Goal: Navigation & Orientation: Find specific page/section

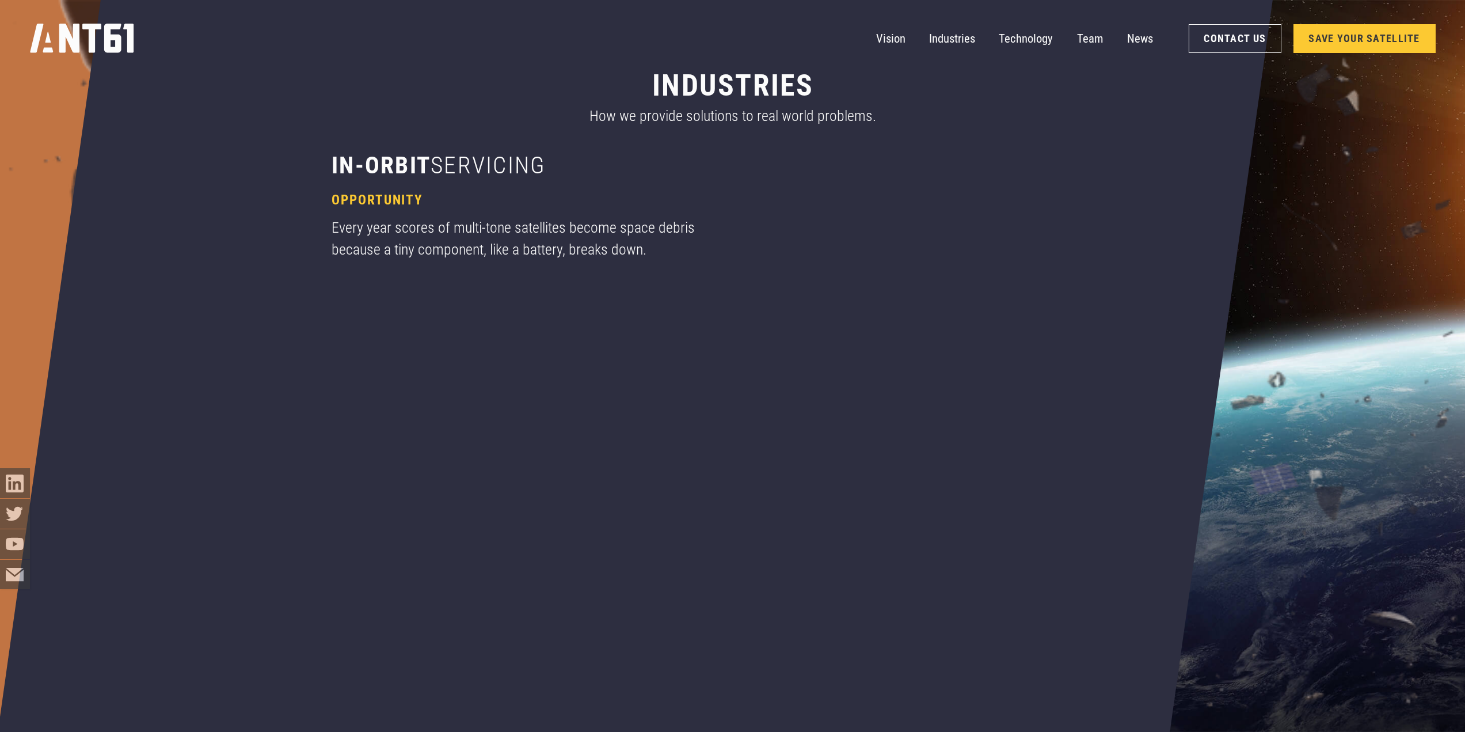
scroll to position [1439, 0]
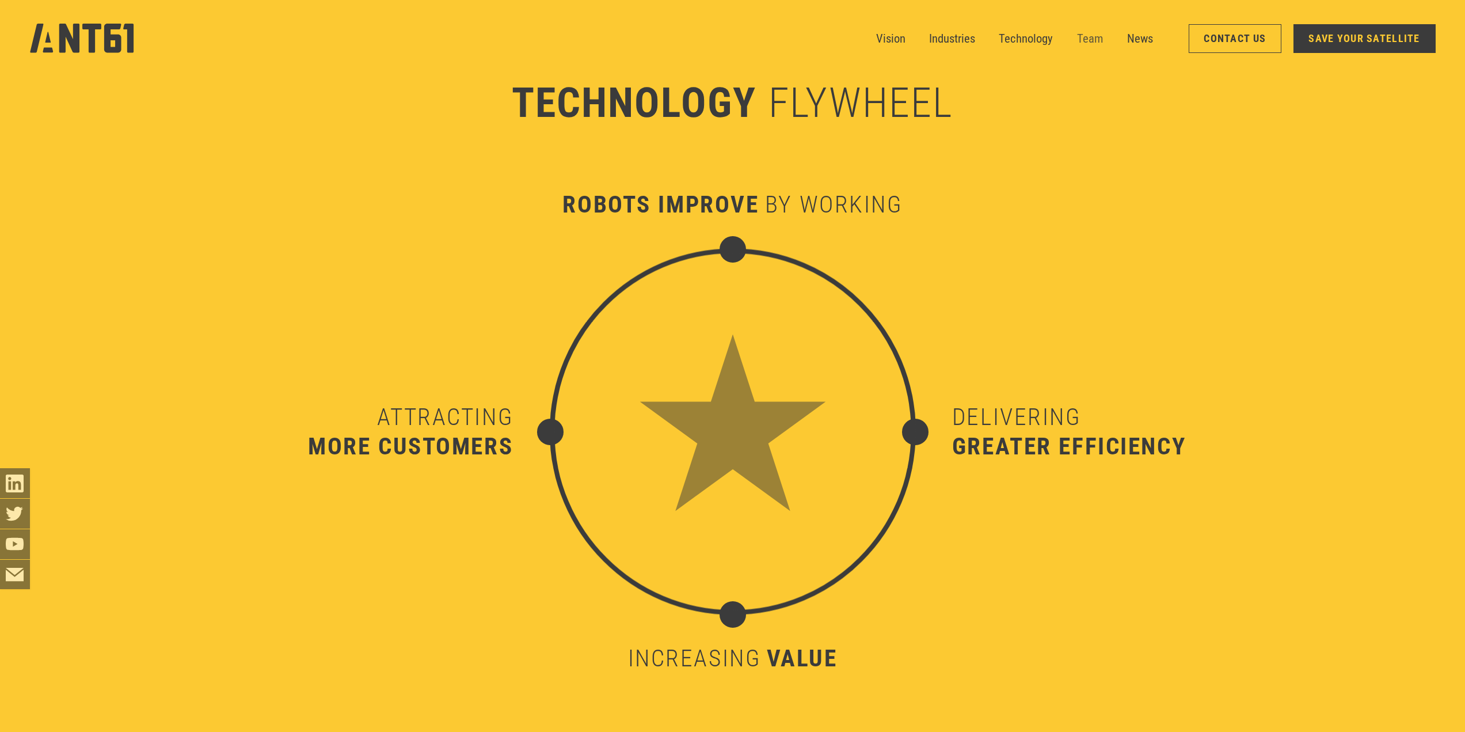
click at [1081, 31] on link "Team" at bounding box center [1090, 39] width 26 height 30
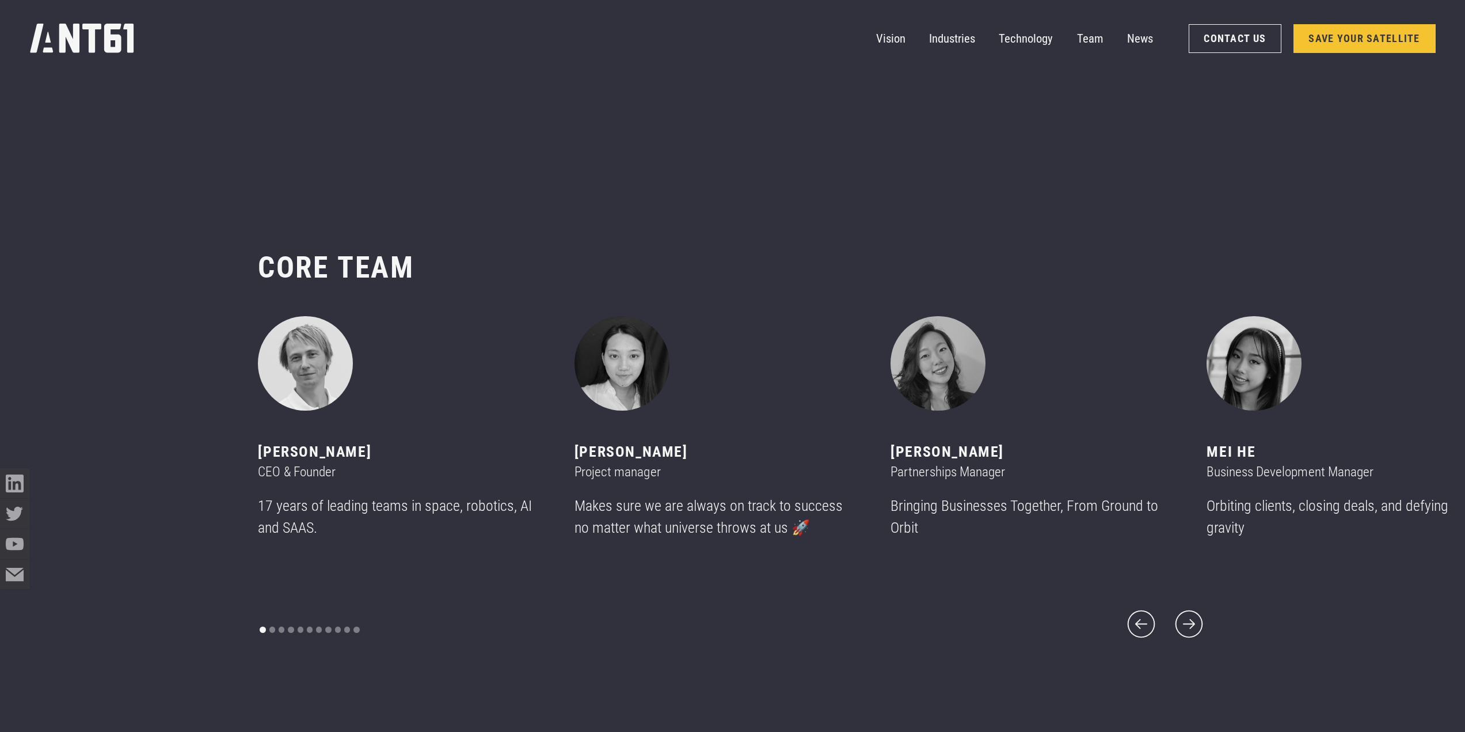
scroll to position [8704, 0]
click at [1186, 613] on icon "next slide" at bounding box center [1190, 622] width 36 height 36
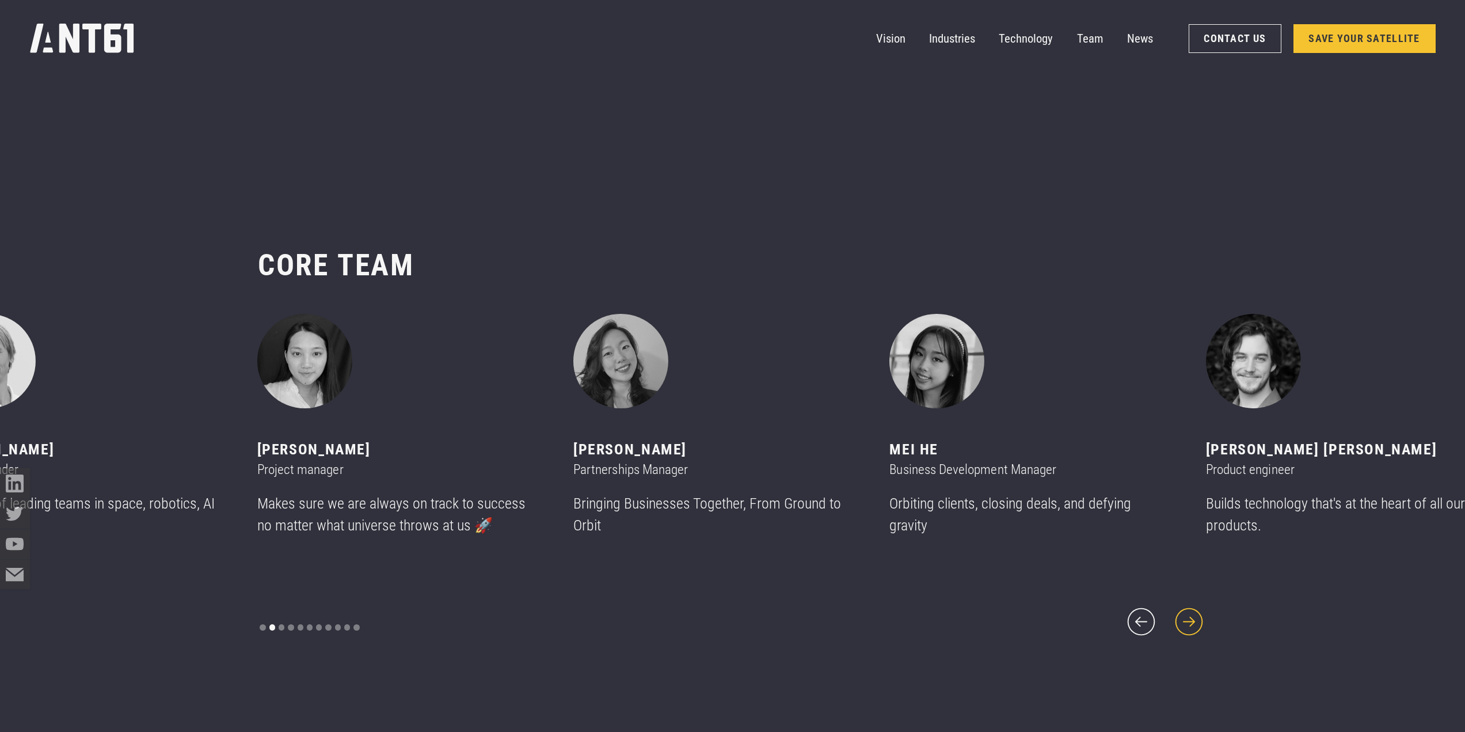
click at [1186, 613] on icon "next slide" at bounding box center [1190, 622] width 36 height 36
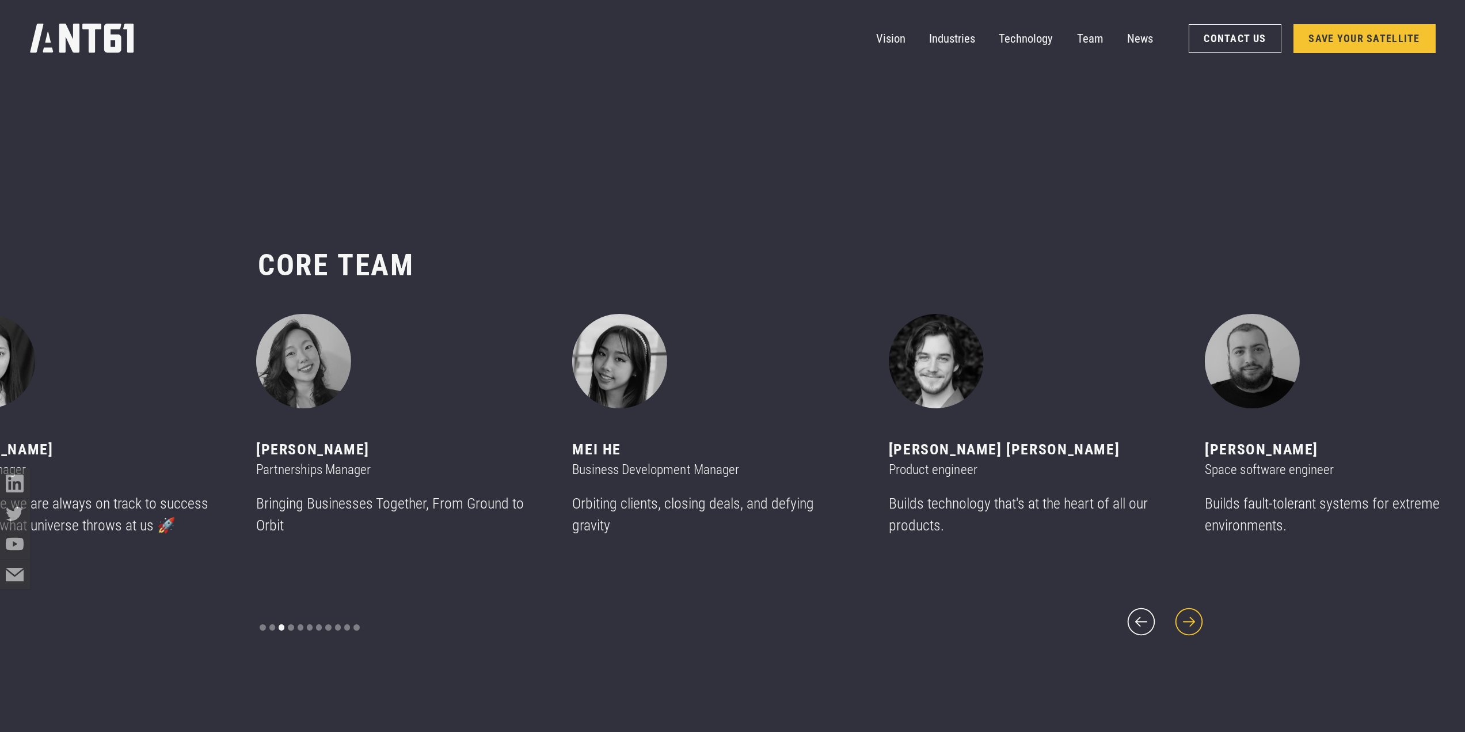
click at [1186, 613] on icon "next slide" at bounding box center [1190, 622] width 36 height 36
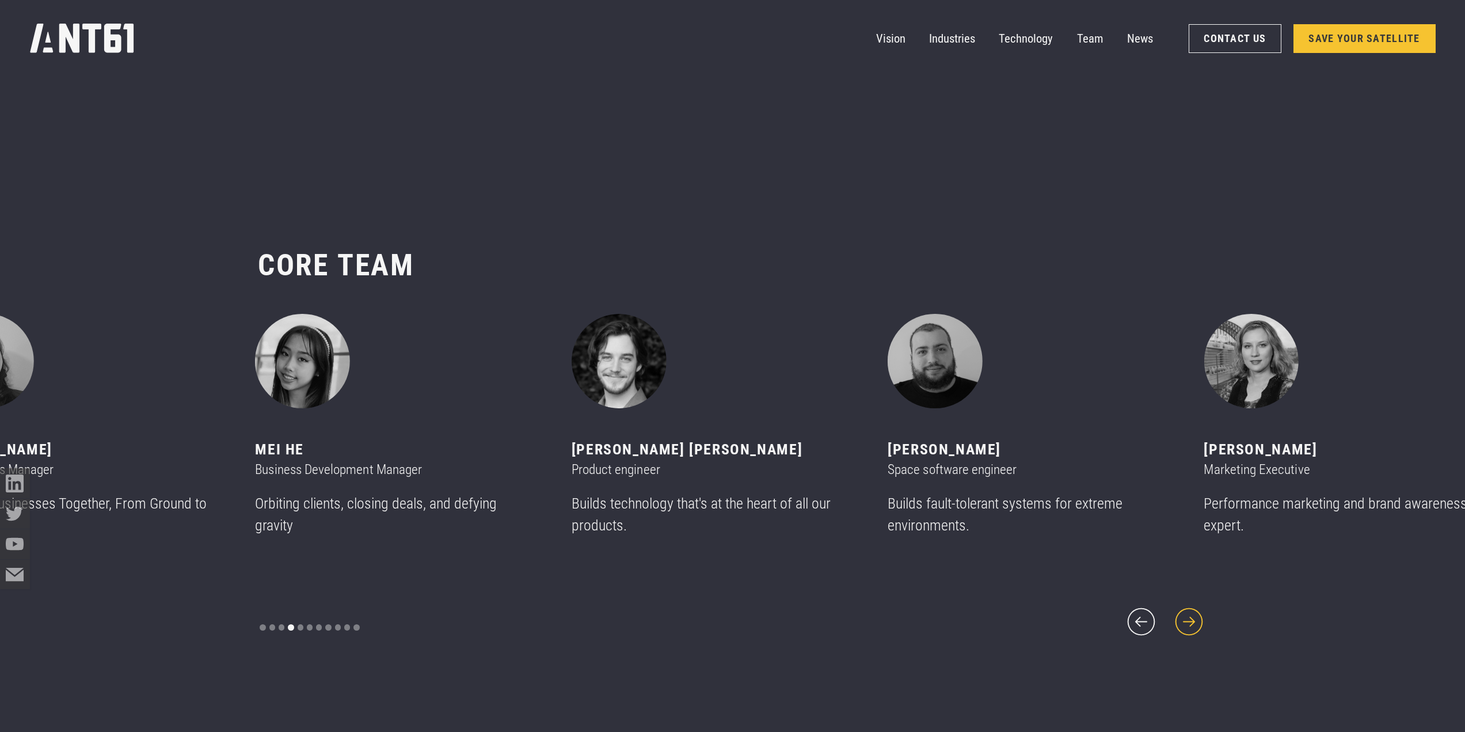
click at [1186, 613] on icon "next slide" at bounding box center [1190, 622] width 36 height 36
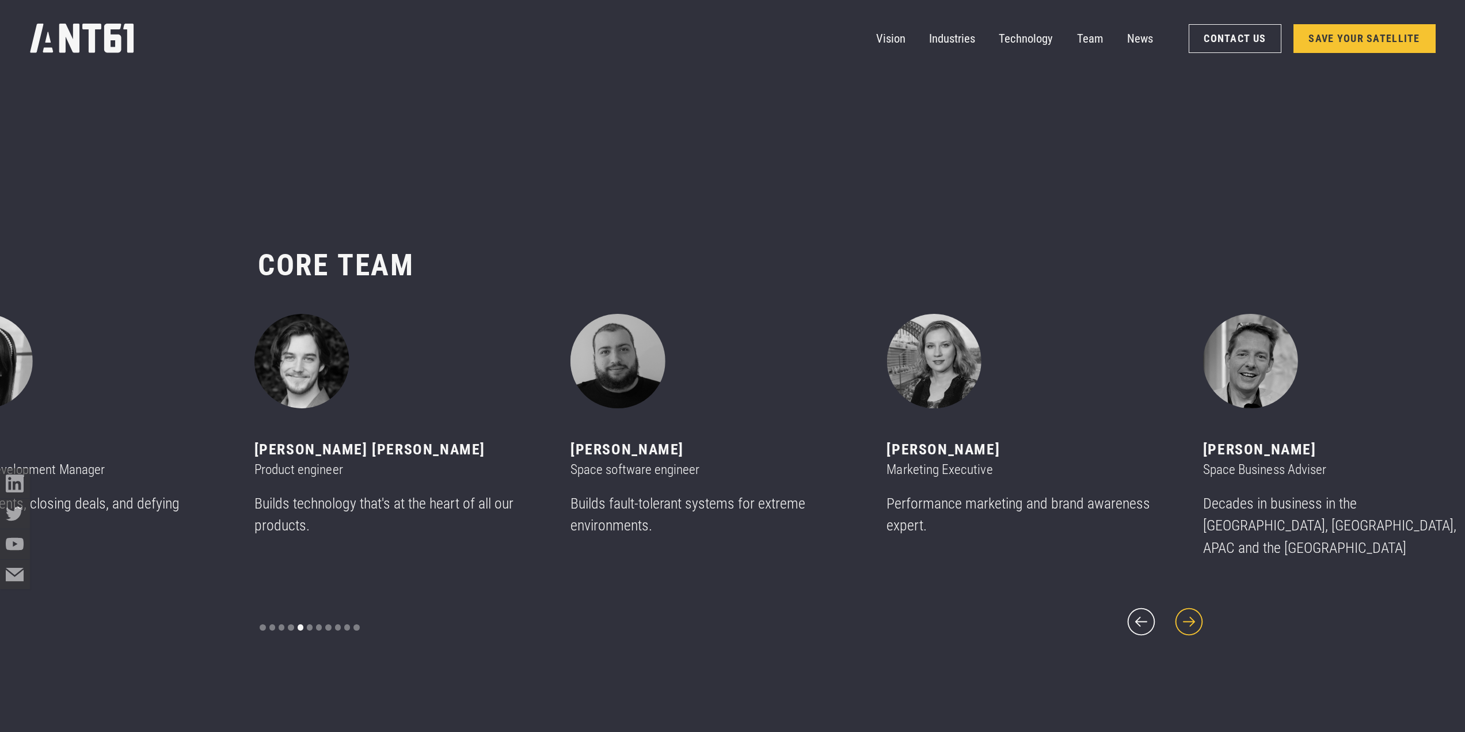
click at [1186, 613] on icon "next slide" at bounding box center [1190, 622] width 36 height 36
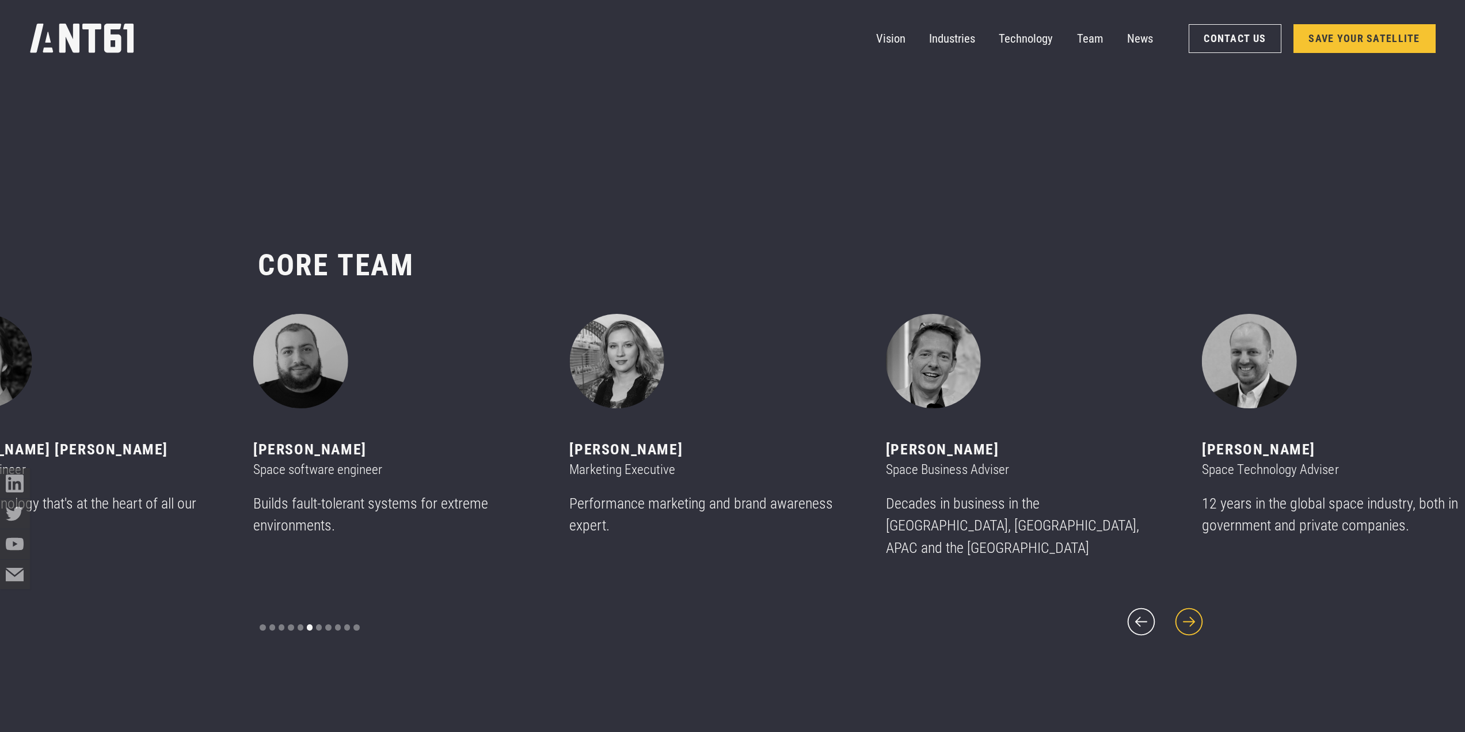
click at [1186, 613] on icon "next slide" at bounding box center [1190, 622] width 36 height 36
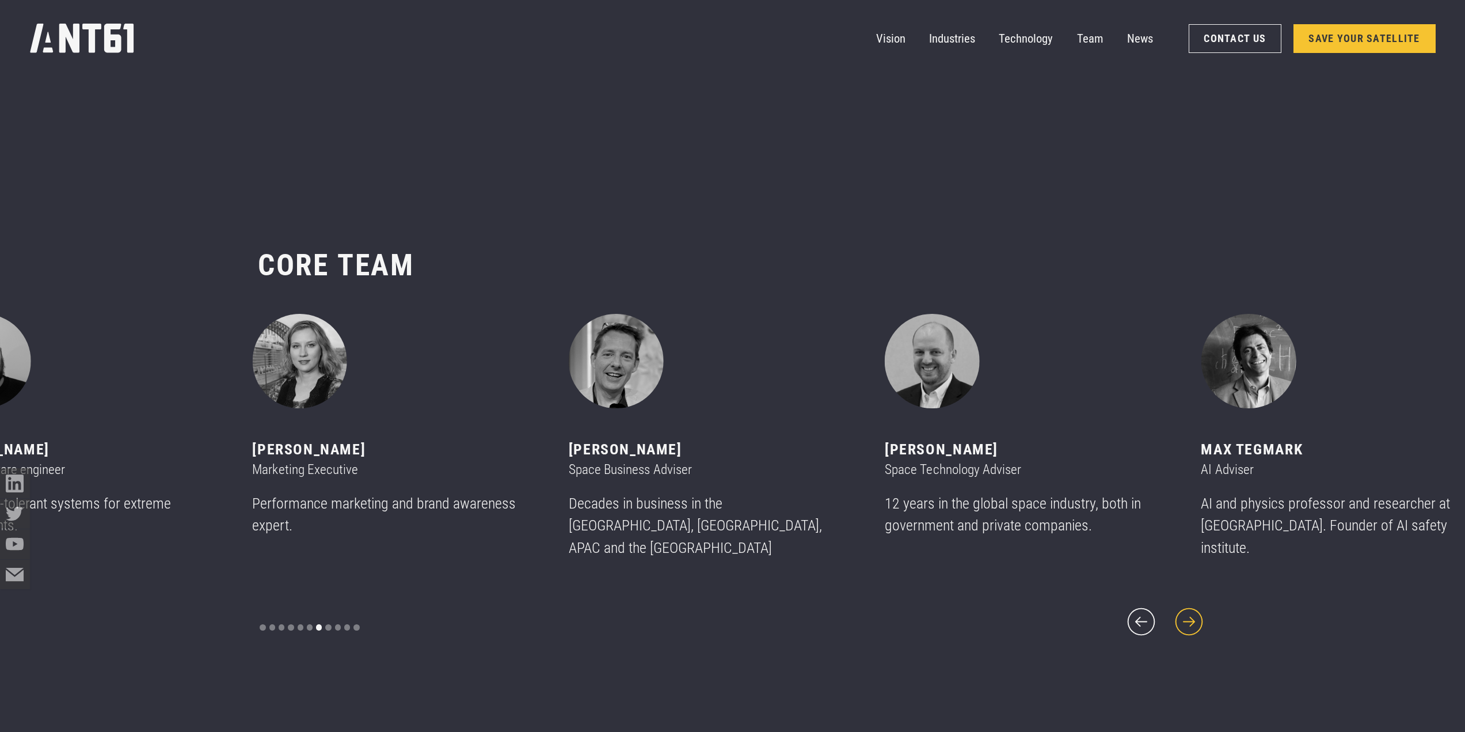
click at [1186, 613] on icon "next slide" at bounding box center [1190, 622] width 36 height 36
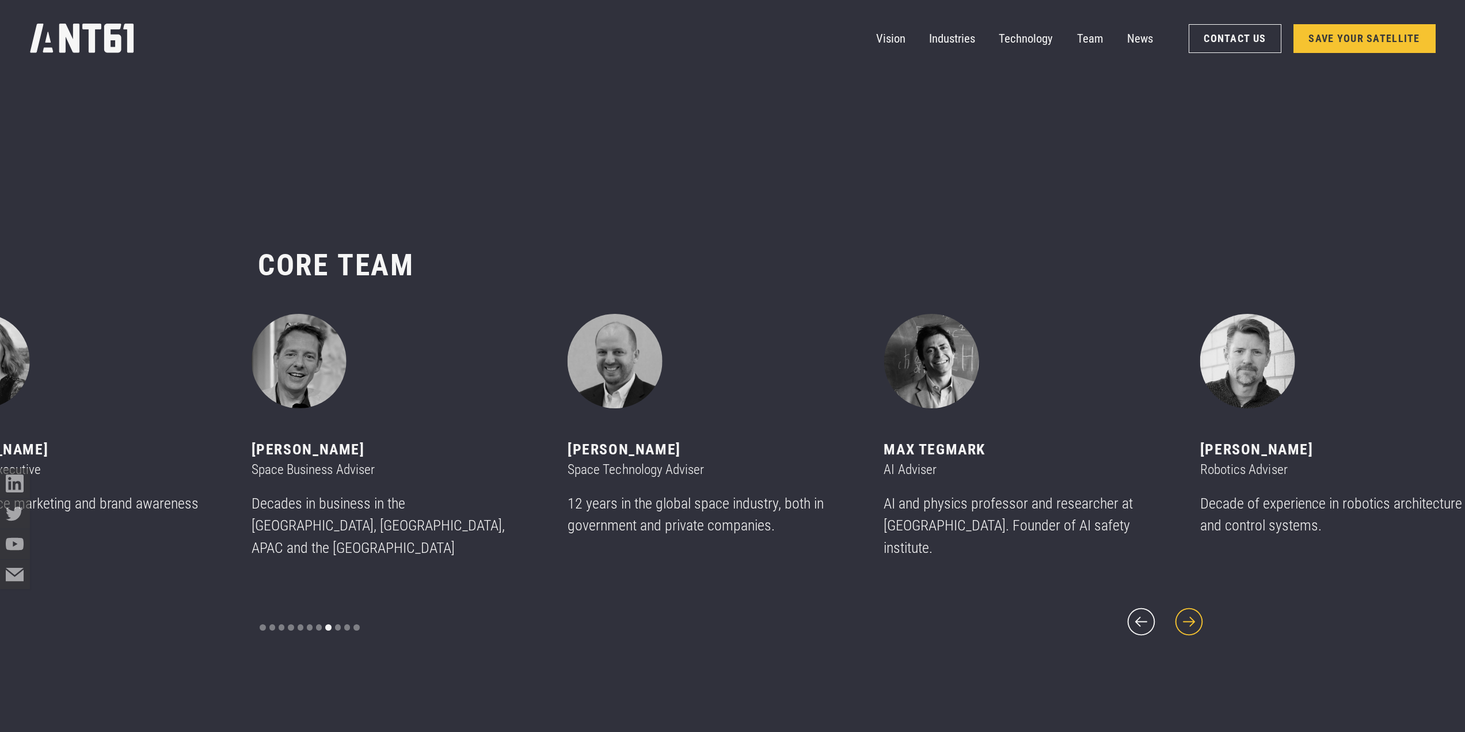
click at [1186, 613] on icon "next slide" at bounding box center [1190, 622] width 36 height 36
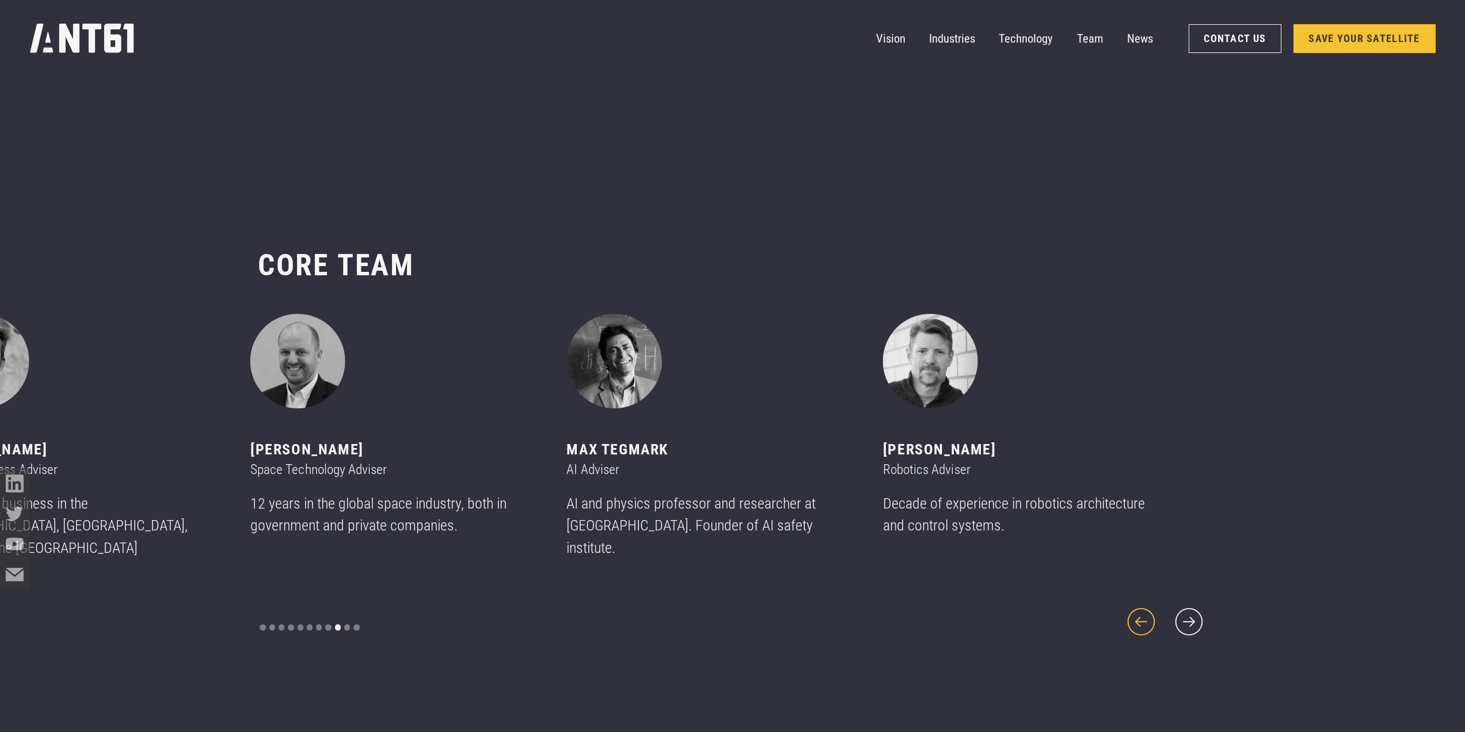
click at [1156, 610] on icon "previous slide" at bounding box center [1142, 621] width 28 height 28
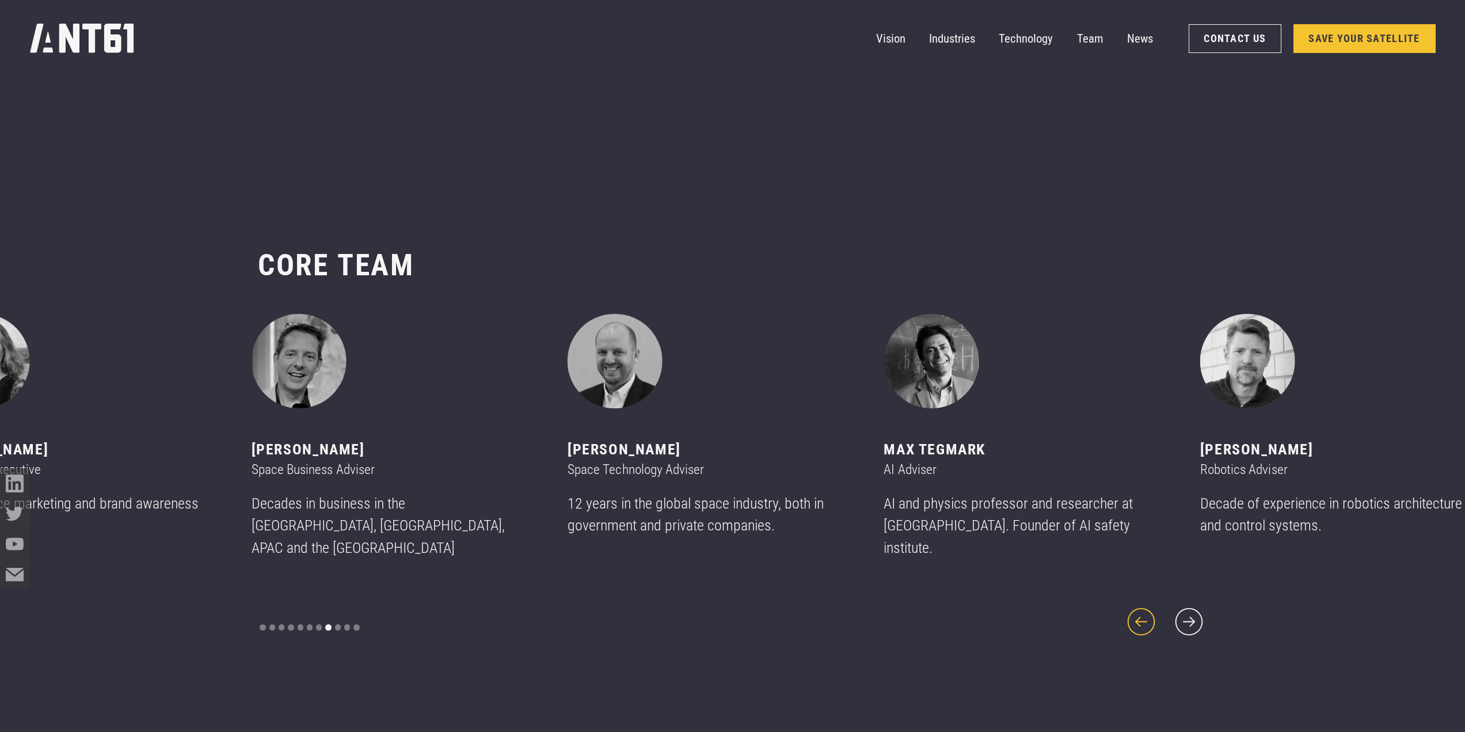
click at [1156, 610] on icon "previous slide" at bounding box center [1142, 621] width 28 height 28
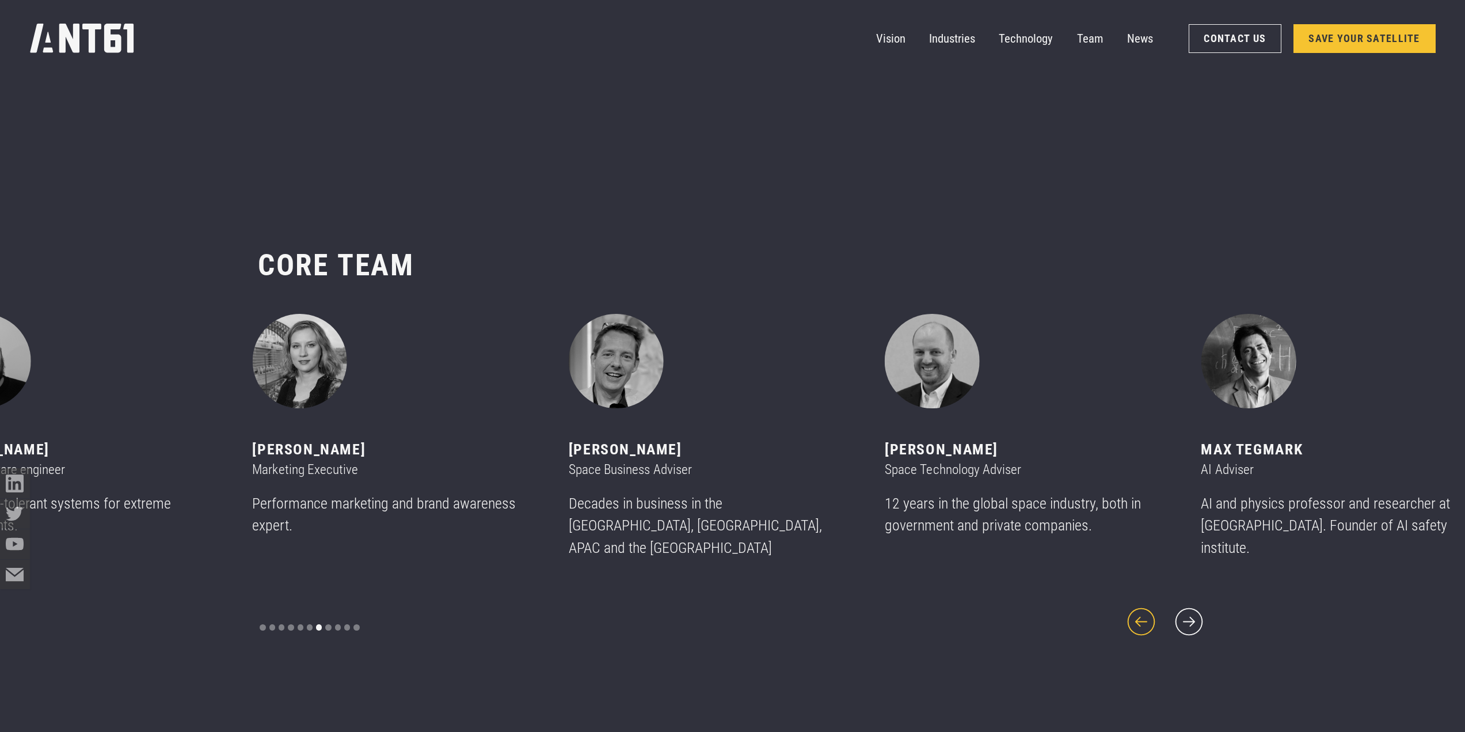
click at [1156, 610] on icon "previous slide" at bounding box center [1142, 621] width 28 height 28
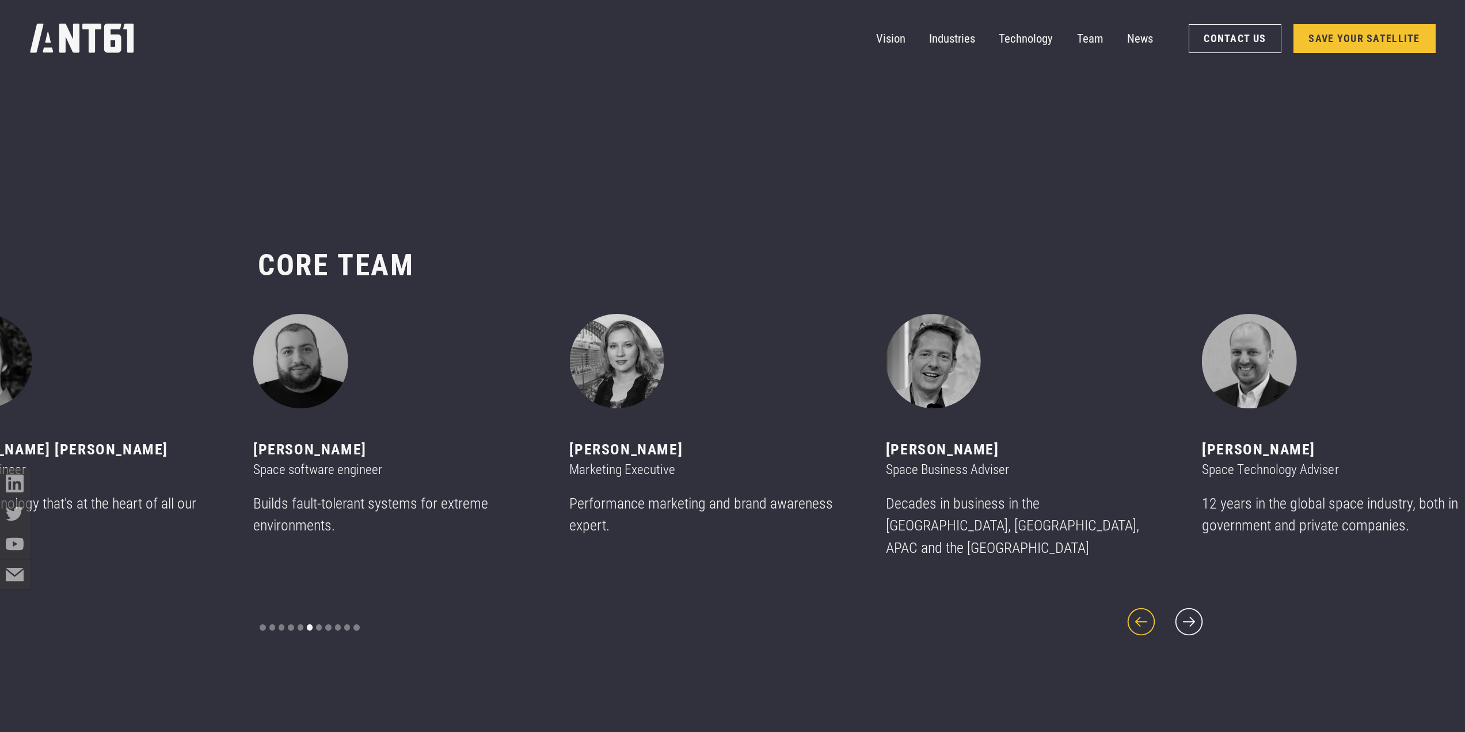
click at [1156, 610] on icon "previous slide" at bounding box center [1142, 621] width 28 height 28
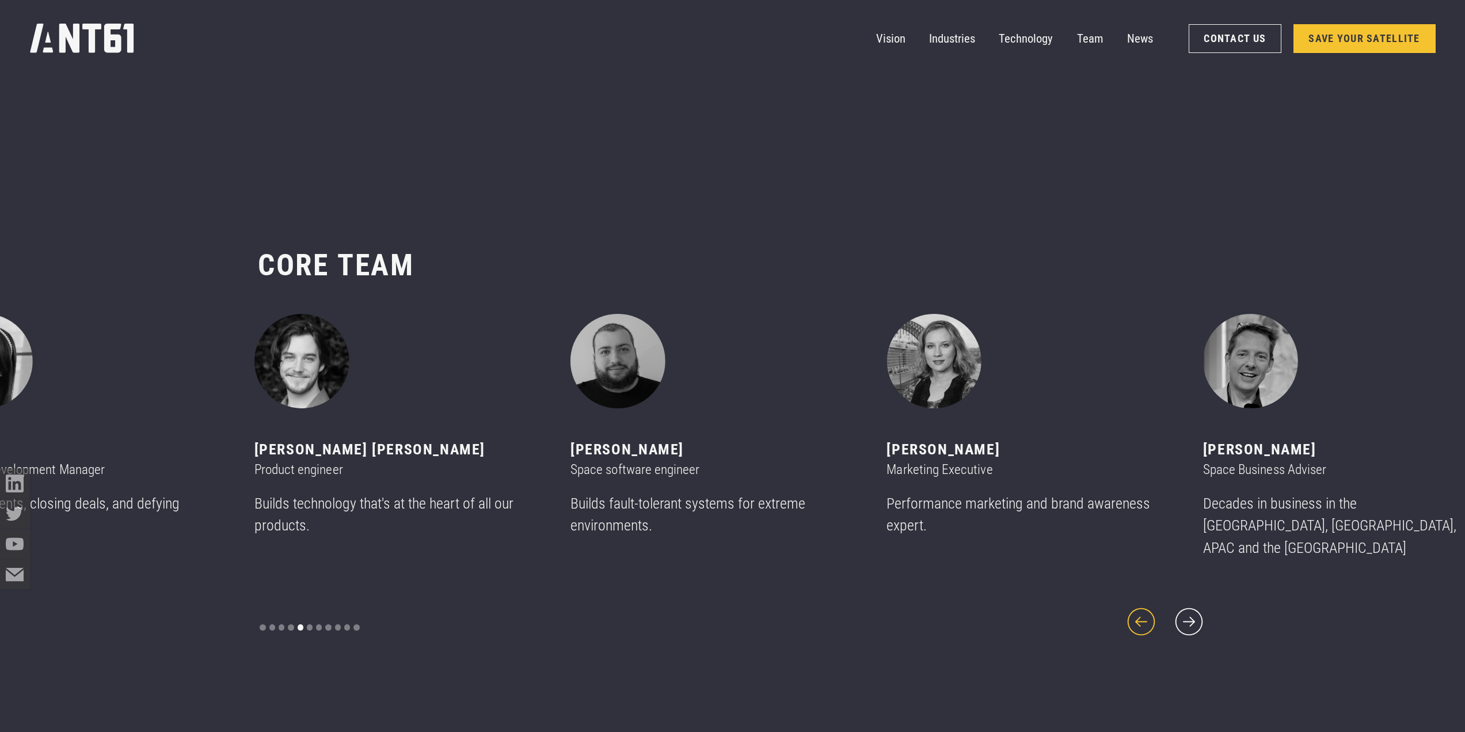
click at [1156, 610] on icon "previous slide" at bounding box center [1142, 621] width 28 height 28
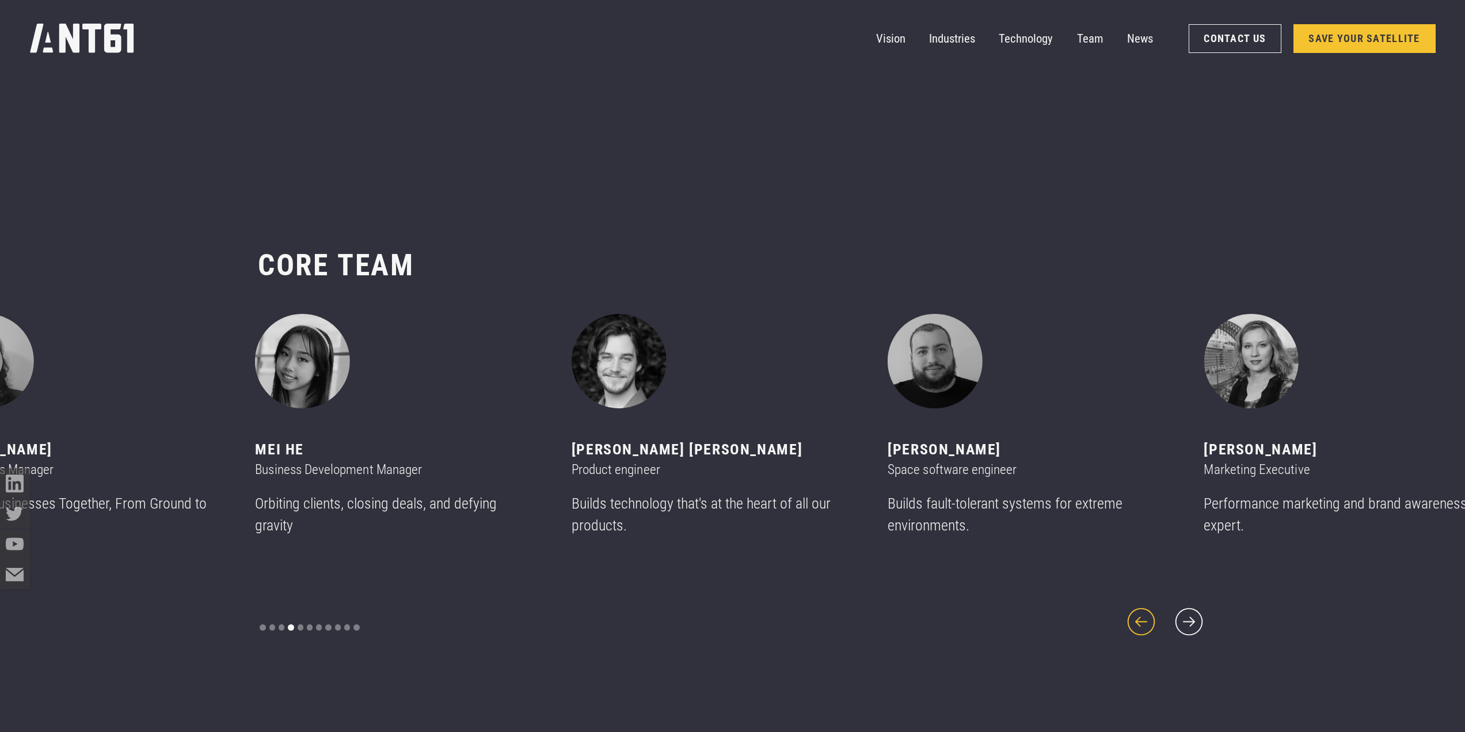
click at [1156, 610] on icon "previous slide" at bounding box center [1142, 621] width 28 height 28
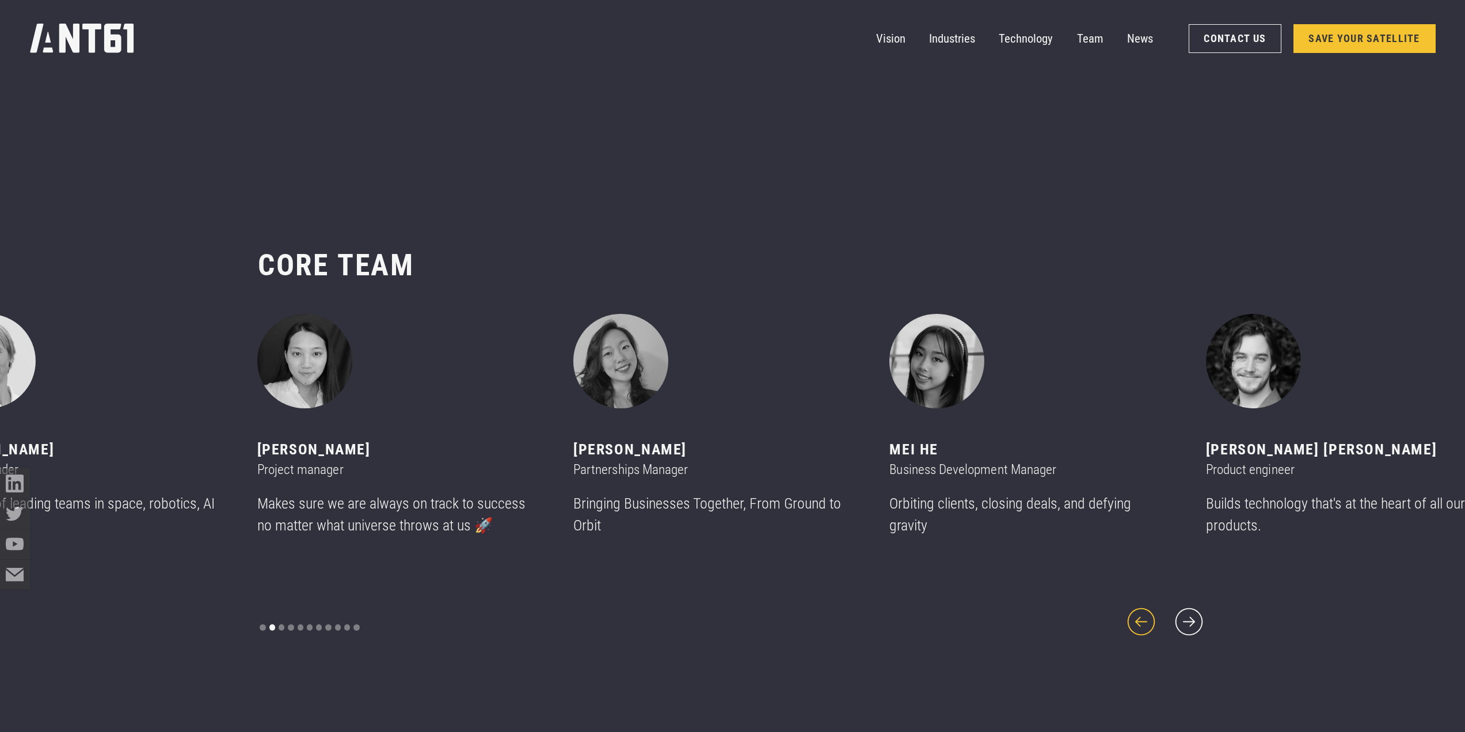
click at [1156, 610] on icon "previous slide" at bounding box center [1142, 621] width 28 height 28
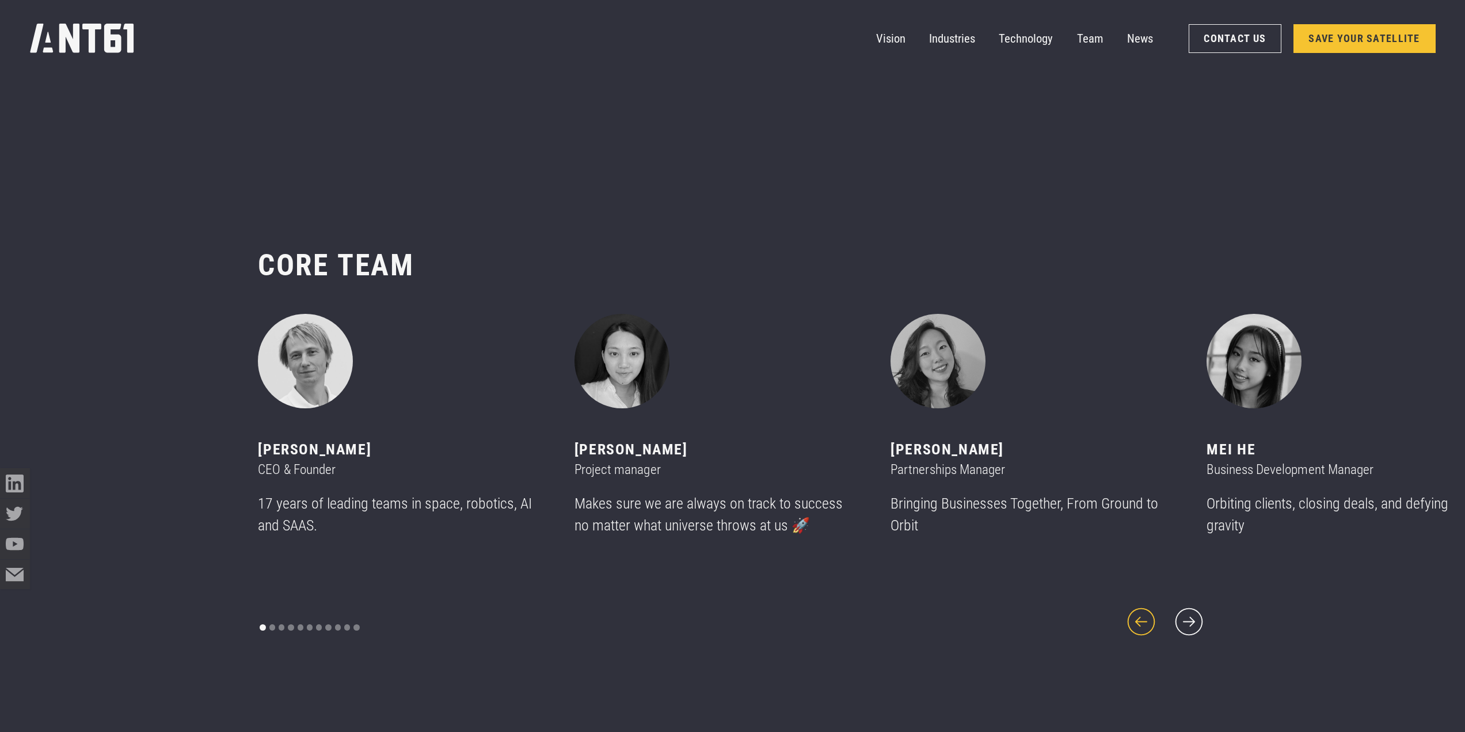
click at [1156, 610] on icon "previous slide" at bounding box center [1142, 621] width 28 height 28
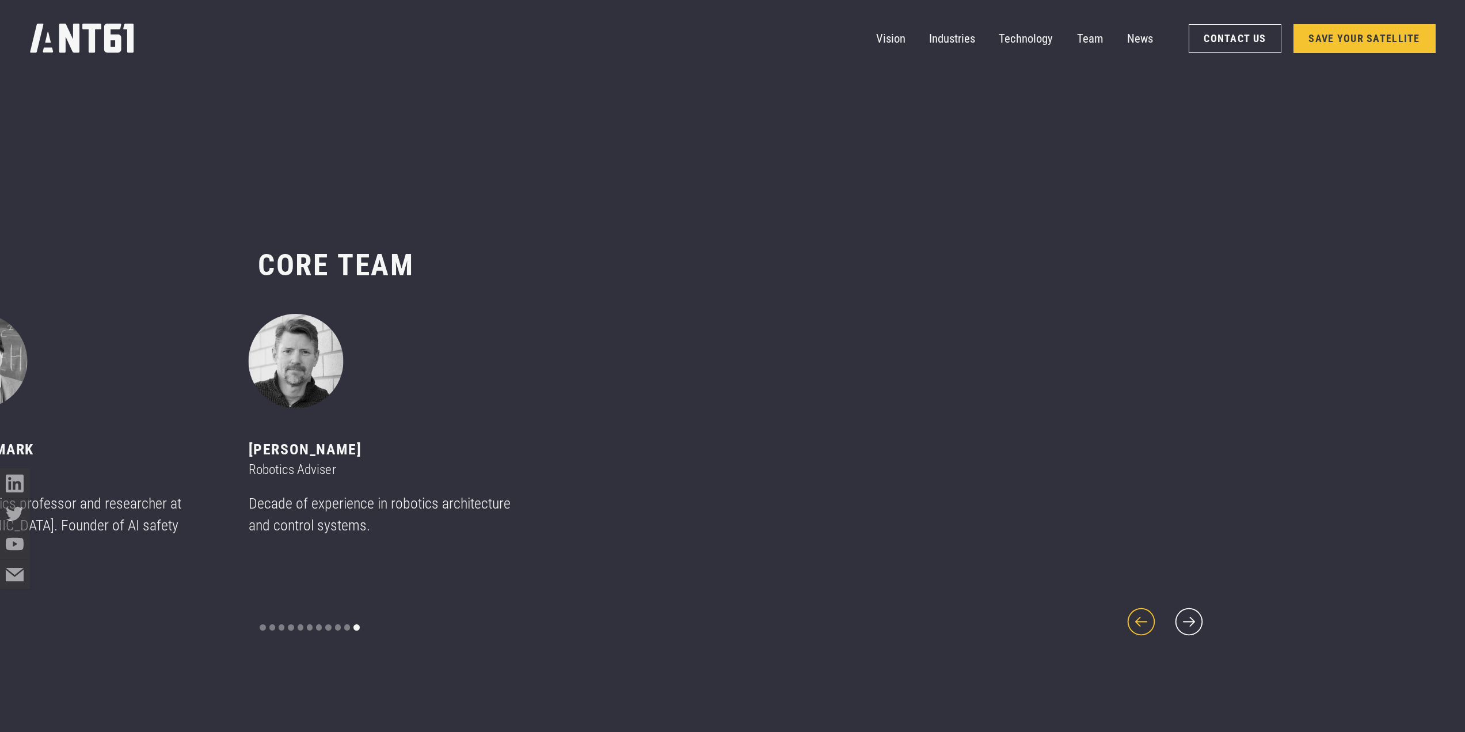
click at [1156, 610] on icon "previous slide" at bounding box center [1142, 621] width 28 height 28
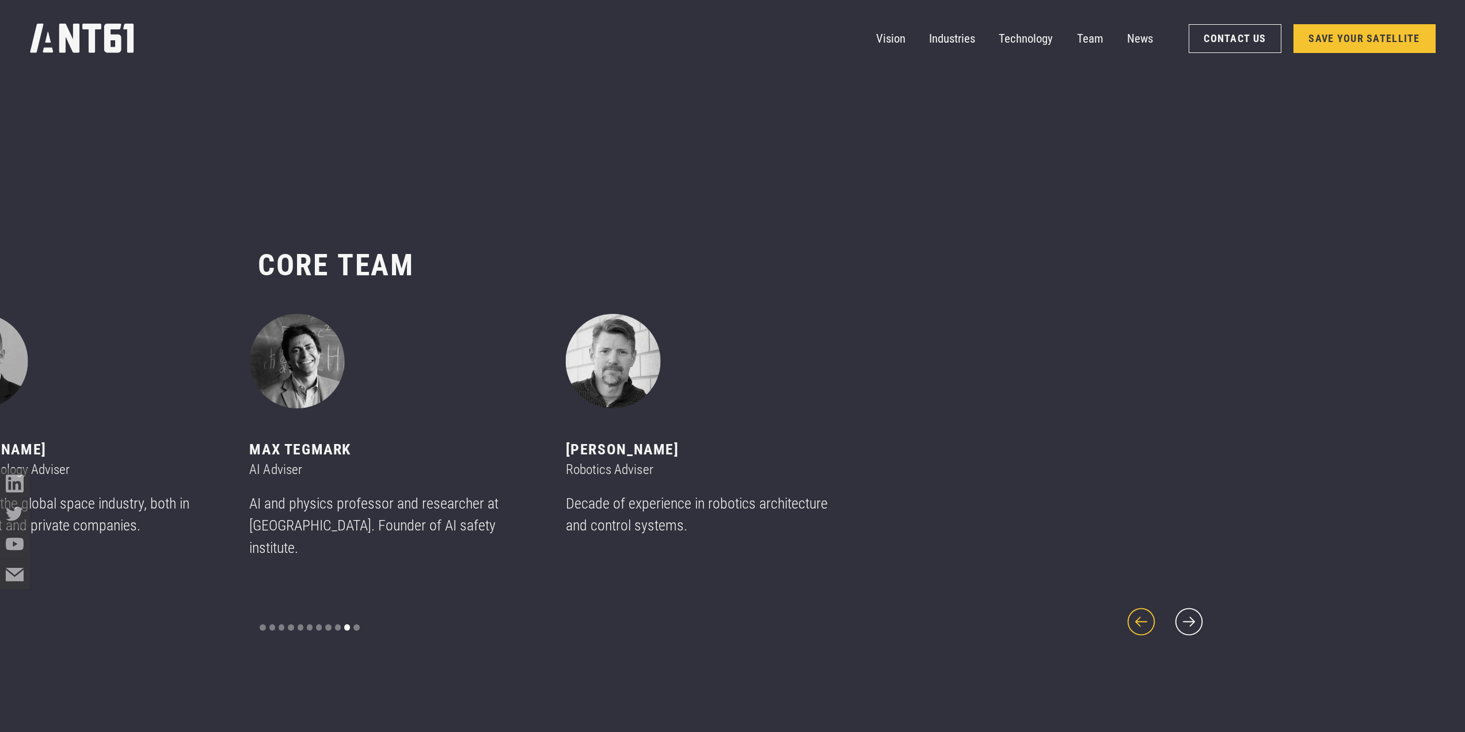
click at [1156, 610] on icon "previous slide" at bounding box center [1142, 621] width 28 height 28
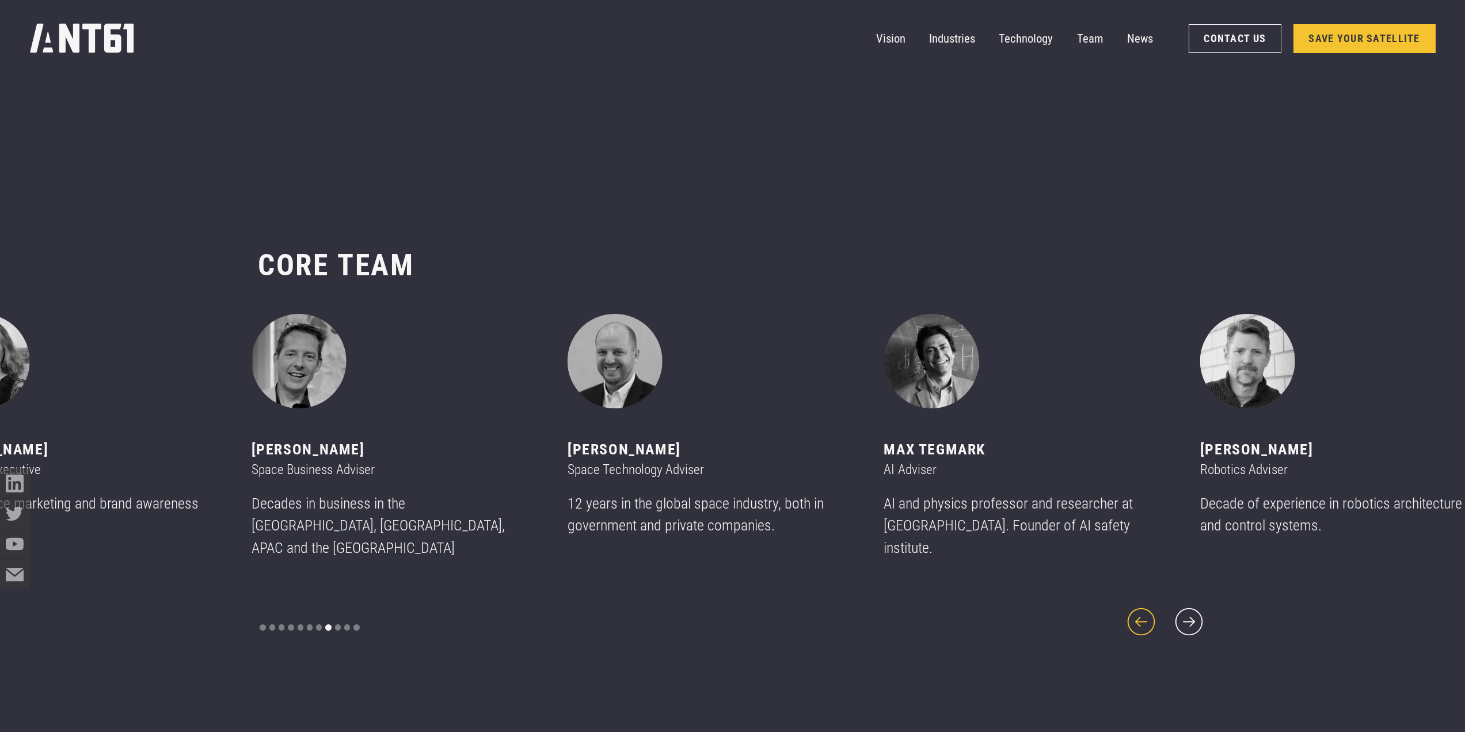
click at [1155, 613] on icon "previous slide" at bounding box center [1142, 622] width 36 height 36
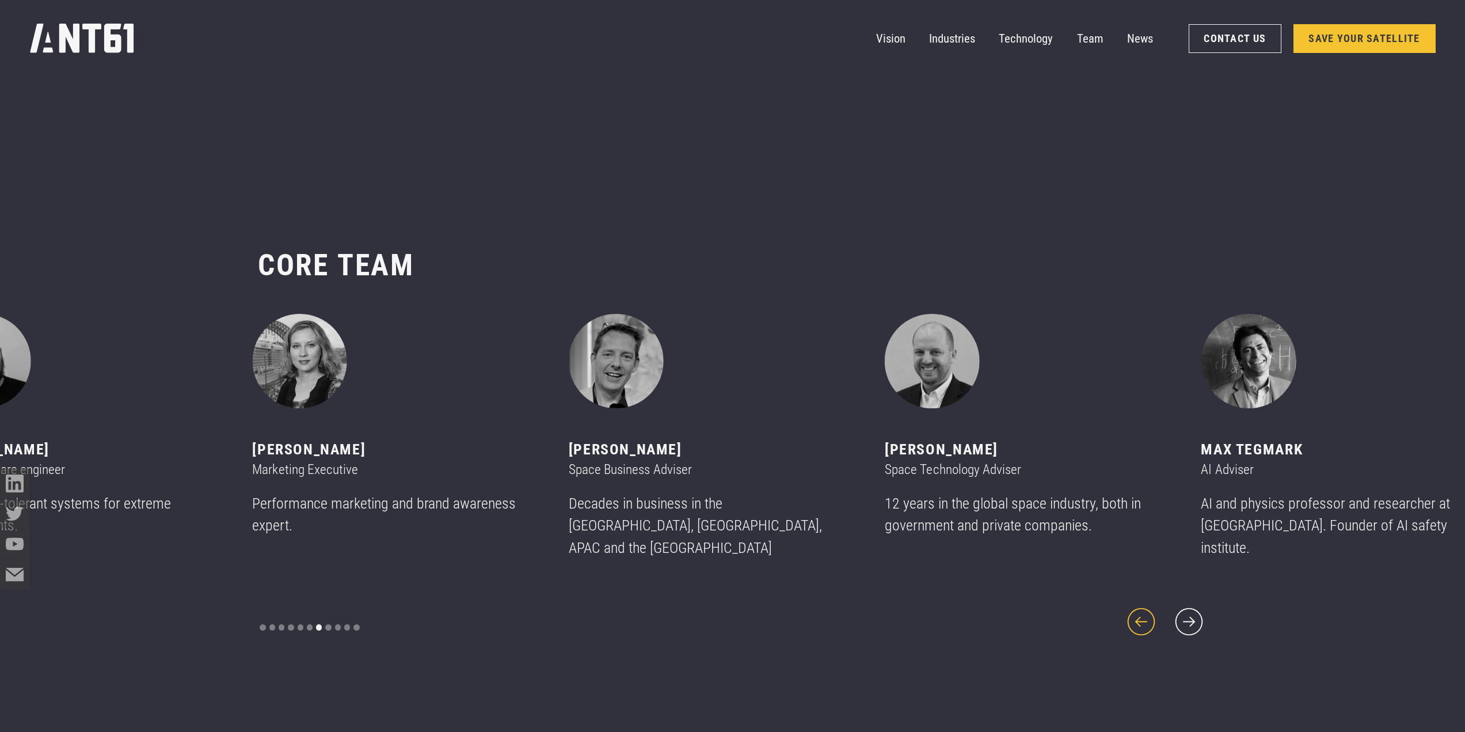
click at [1155, 613] on icon "previous slide" at bounding box center [1142, 622] width 36 height 36
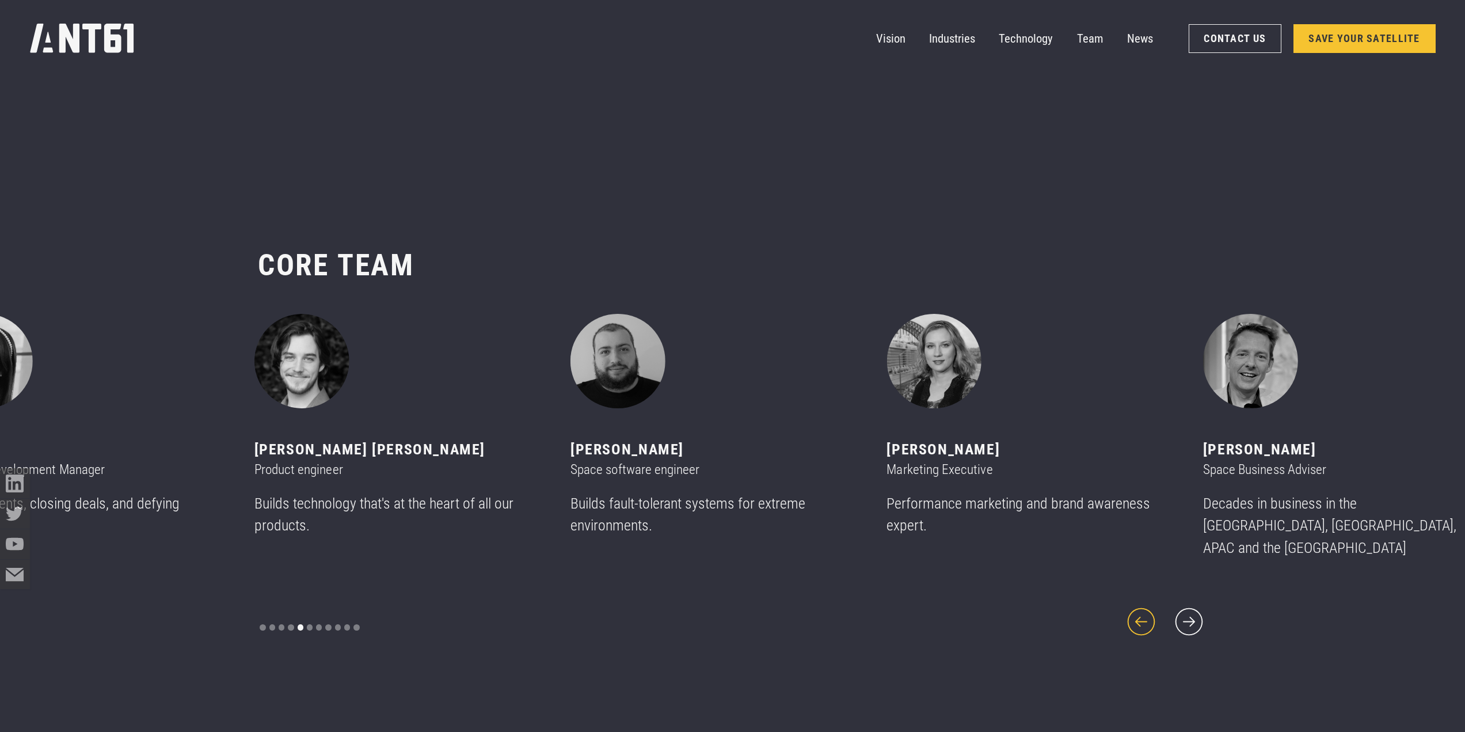
click at [1155, 613] on icon "previous slide" at bounding box center [1142, 622] width 36 height 36
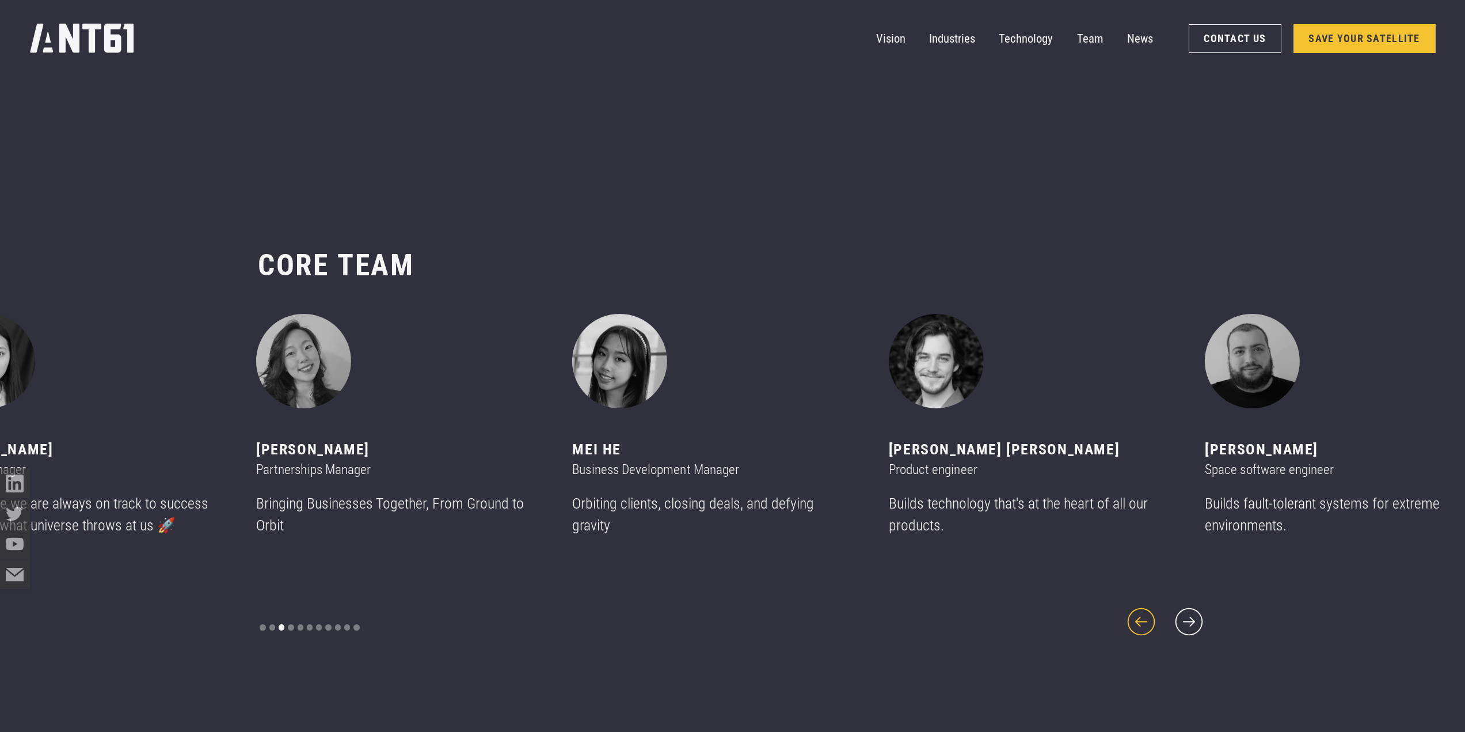
click at [1155, 613] on icon "previous slide" at bounding box center [1142, 622] width 36 height 36
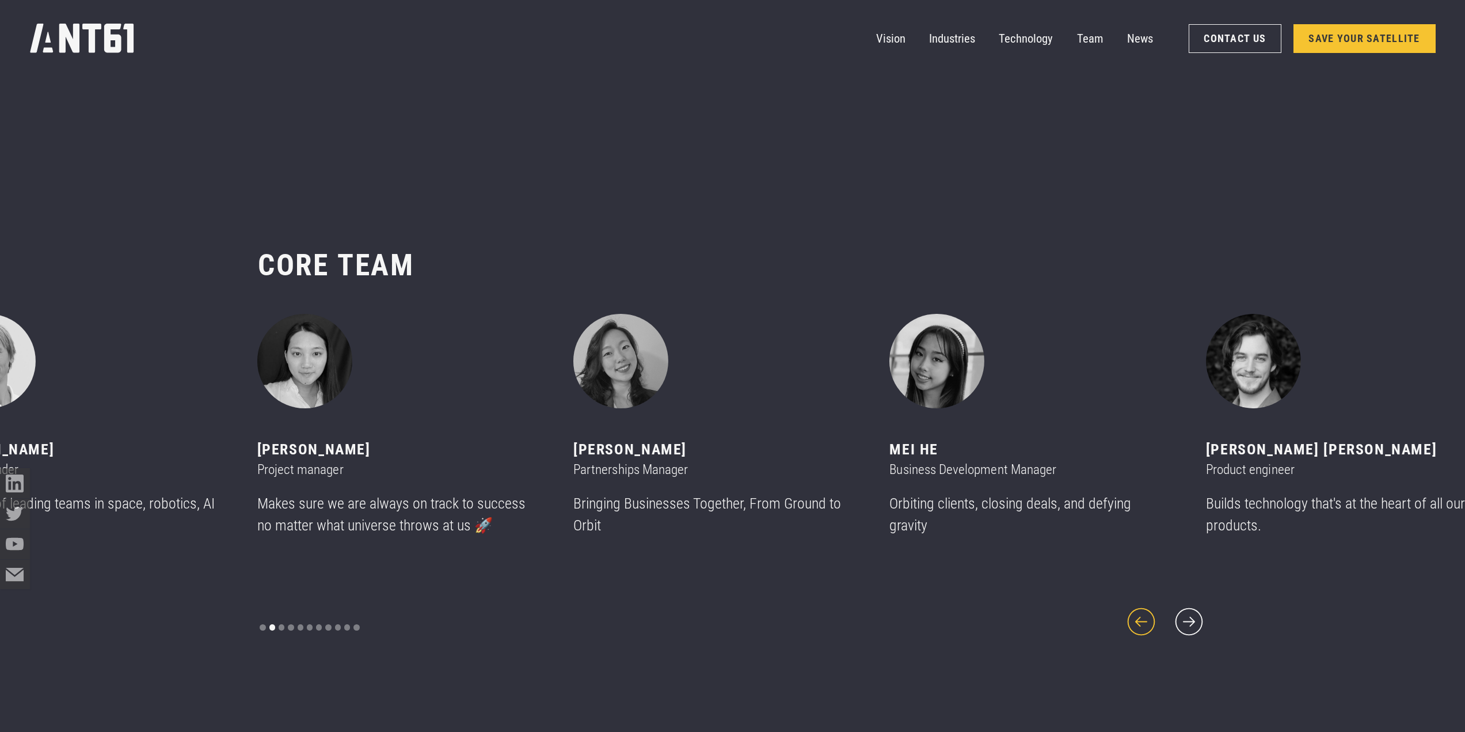
click at [1155, 613] on icon "previous slide" at bounding box center [1142, 622] width 36 height 36
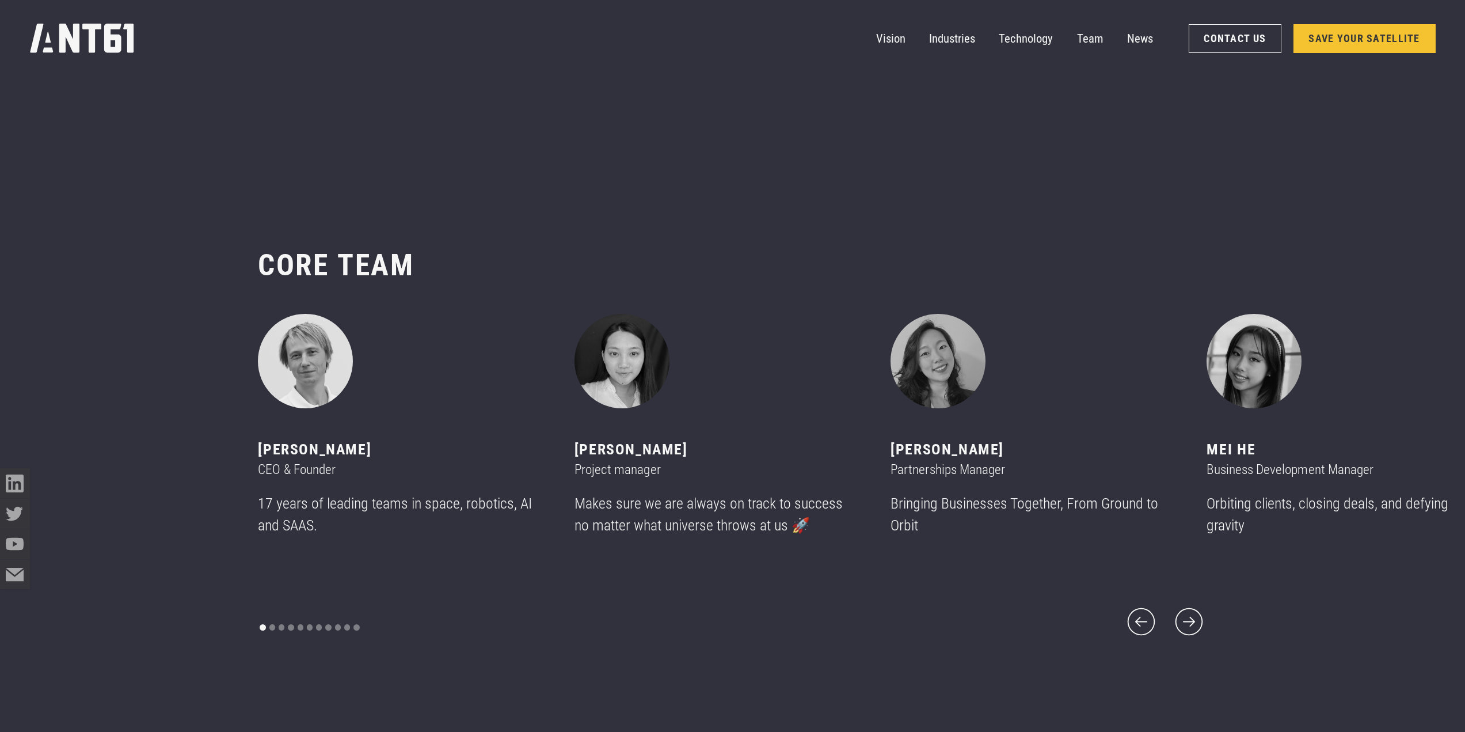
drag, startPoint x: 296, startPoint y: 459, endPoint x: 409, endPoint y: 467, distance: 113.7
click at [409, 461] on div "[PERSON_NAME]" at bounding box center [398, 449] width 281 height 22
copy div "[PERSON_NAME]"
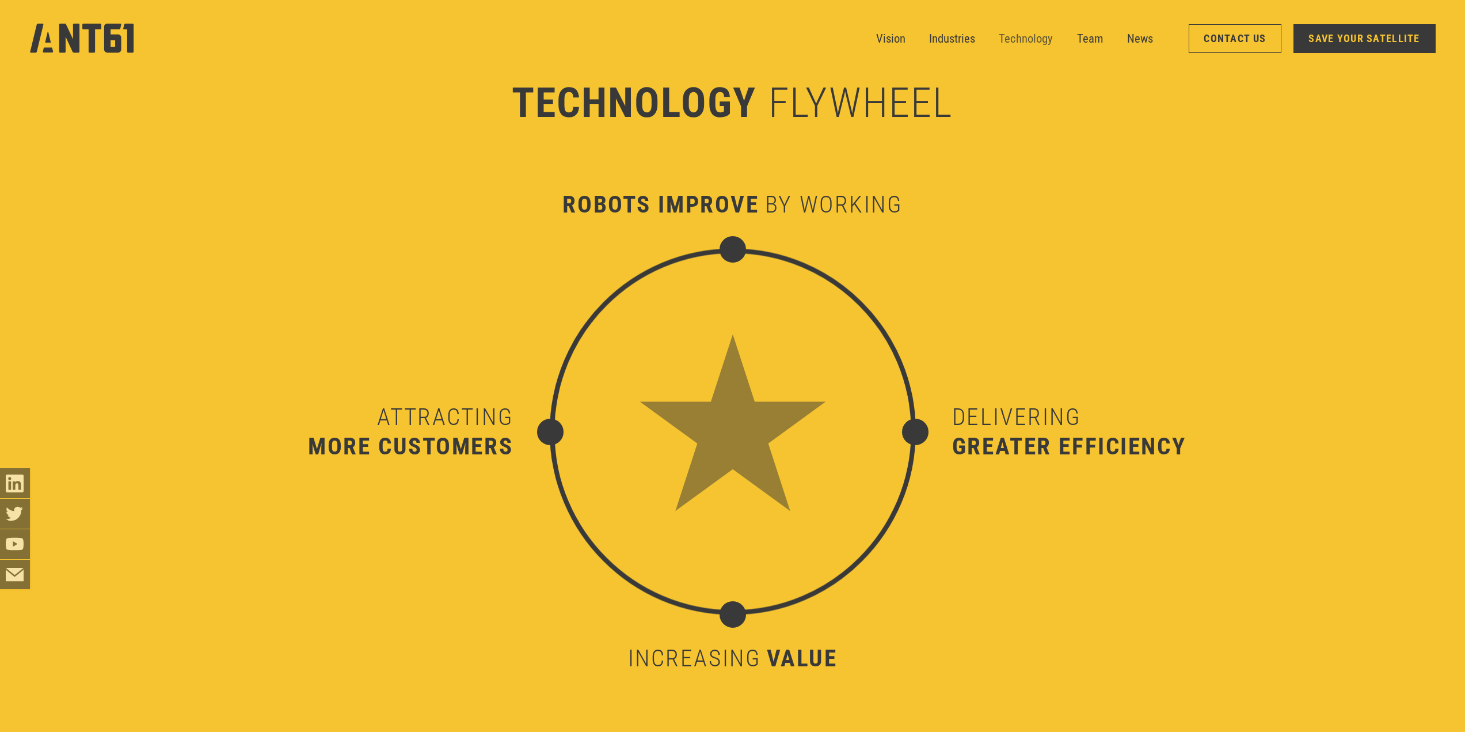
click at [1013, 38] on link "Technology" at bounding box center [1026, 39] width 54 height 30
